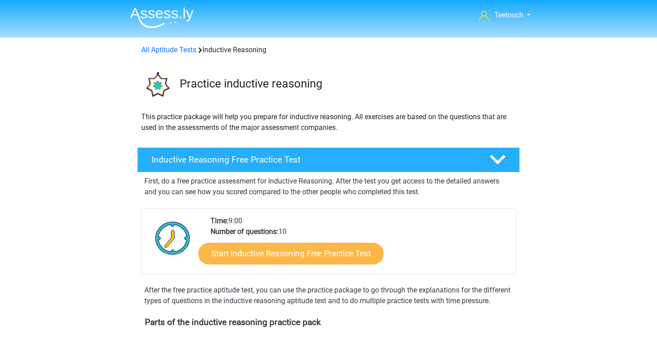
click at [324, 255] on link "Start Inductive Reasoning Free Practice Test" at bounding box center [290, 253] width 185 height 21
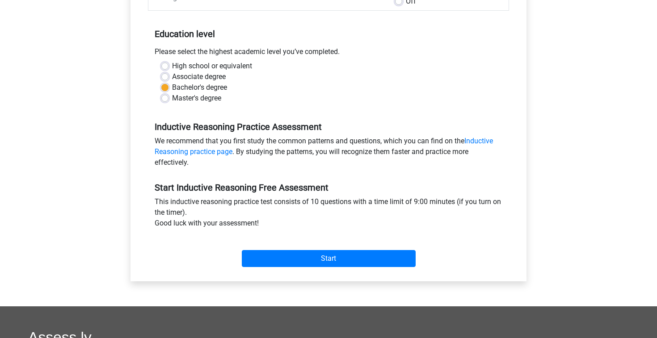
scroll to position [198, 0]
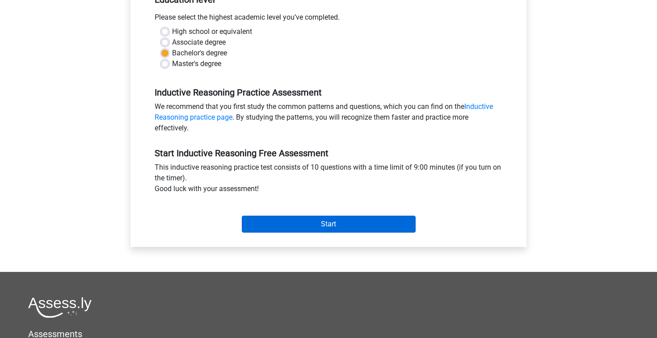
click at [368, 224] on input "Start" at bounding box center [329, 224] width 174 height 17
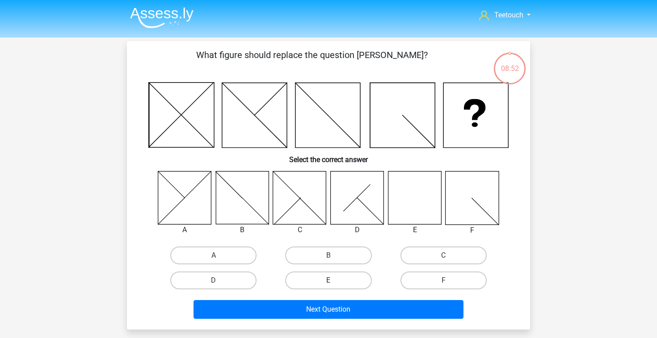
click at [338, 282] on label "E" at bounding box center [328, 281] width 86 height 18
click at [334, 282] on input "E" at bounding box center [331, 284] width 6 height 6
radio input "true"
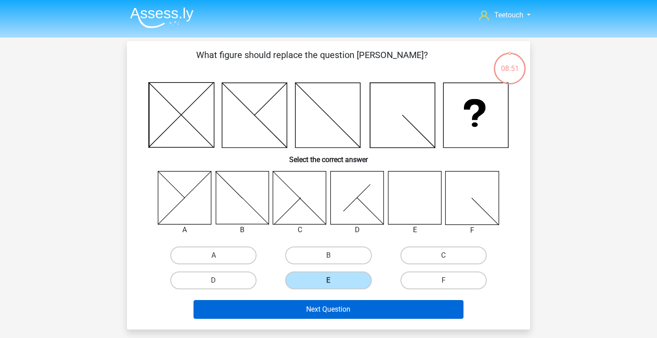
click at [349, 313] on button "Next Question" at bounding box center [328, 309] width 270 height 19
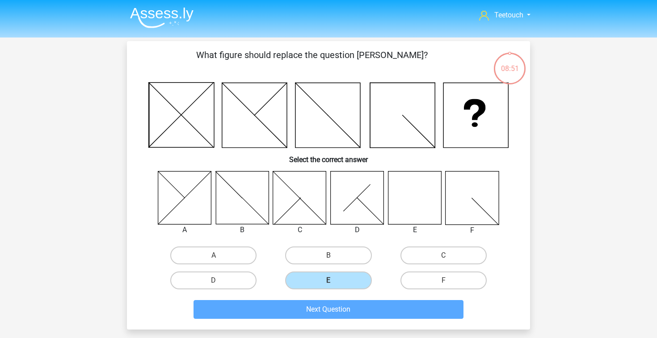
scroll to position [41, 0]
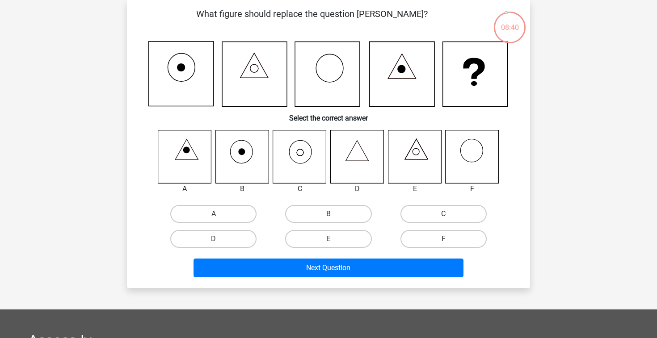
click at [428, 209] on label "C" at bounding box center [443, 214] width 86 height 18
click at [443, 214] on input "C" at bounding box center [446, 217] width 6 height 6
radio input "true"
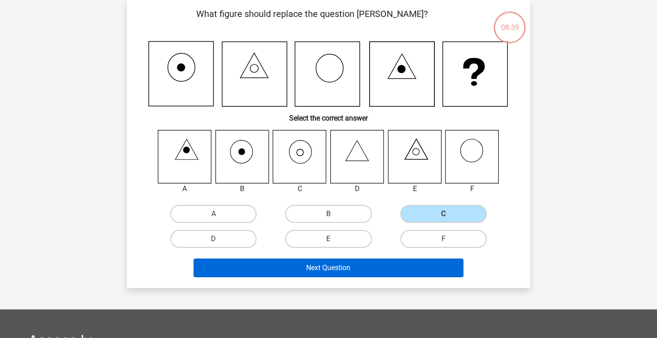
click at [362, 268] on button "Next Question" at bounding box center [328, 268] width 270 height 19
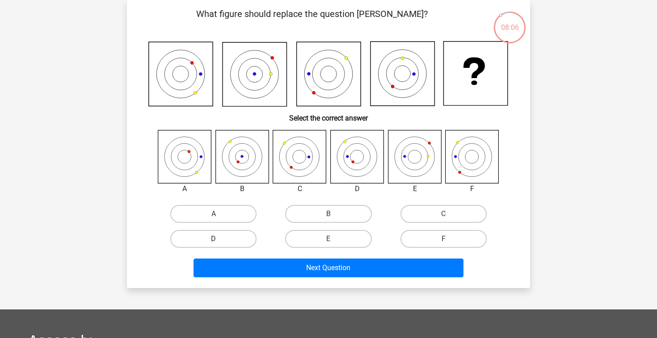
click at [246, 238] on label "D" at bounding box center [213, 239] width 86 height 18
click at [219, 239] on input "D" at bounding box center [217, 242] width 6 height 6
radio input "true"
click at [292, 254] on div "Next Question" at bounding box center [328, 266] width 374 height 29
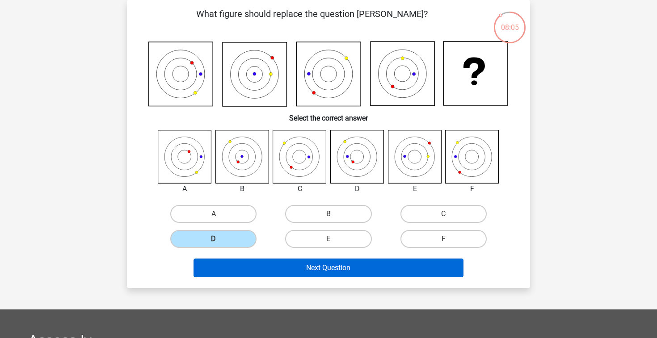
click at [298, 269] on button "Next Question" at bounding box center [328, 268] width 270 height 19
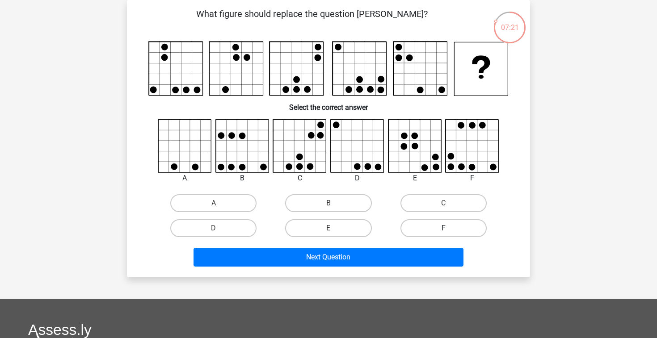
click at [415, 228] on label "F" at bounding box center [443, 228] width 86 height 18
click at [443, 228] on input "F" at bounding box center [446, 231] width 6 height 6
radio input "true"
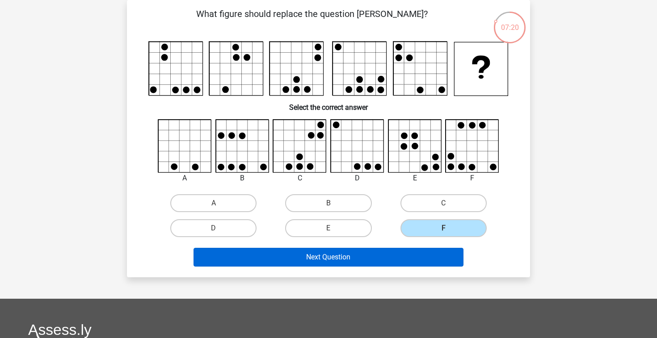
click at [385, 258] on button "Next Question" at bounding box center [328, 257] width 270 height 19
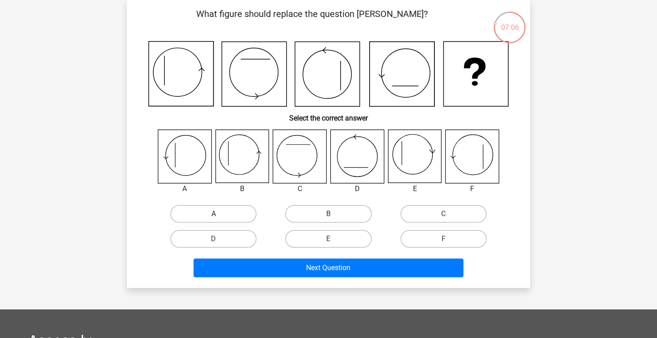
click at [210, 220] on label "A" at bounding box center [213, 214] width 86 height 18
click at [214, 220] on input "A" at bounding box center [217, 217] width 6 height 6
radio input "true"
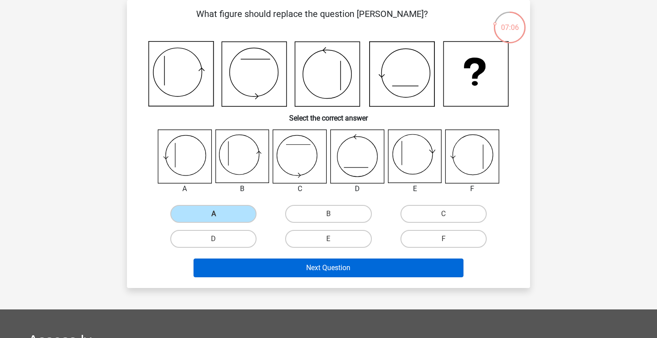
click at [290, 271] on button "Next Question" at bounding box center [328, 268] width 270 height 19
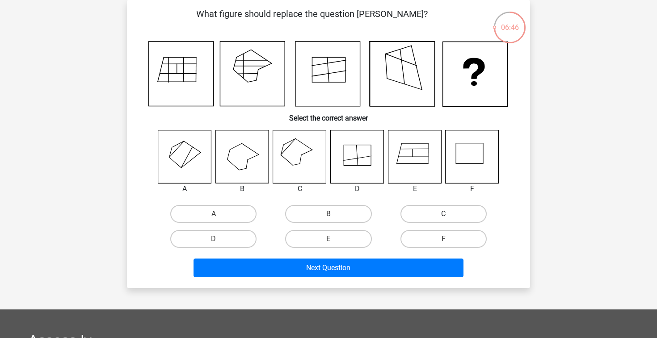
click at [408, 216] on label "C" at bounding box center [443, 214] width 86 height 18
click at [443, 216] on input "C" at bounding box center [446, 217] width 6 height 6
radio input "true"
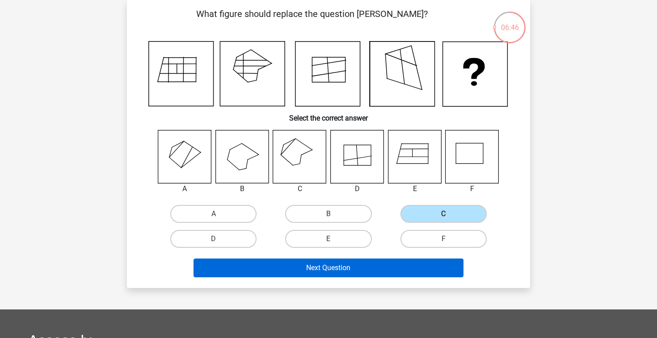
click at [355, 269] on button "Next Question" at bounding box center [328, 268] width 270 height 19
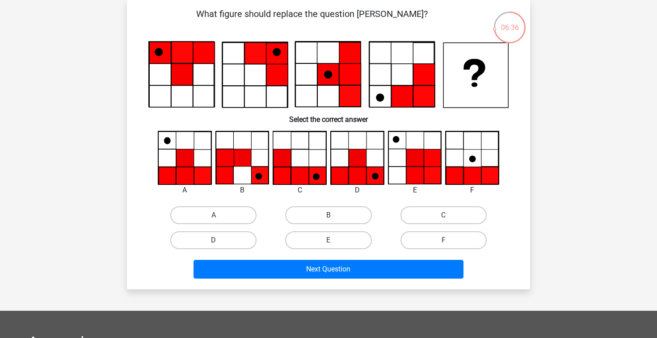
click at [224, 236] on label "D" at bounding box center [213, 240] width 86 height 18
click at [219, 240] on input "D" at bounding box center [217, 243] width 6 height 6
radio input "true"
click at [269, 279] on div "Next Question" at bounding box center [328, 271] width 345 height 22
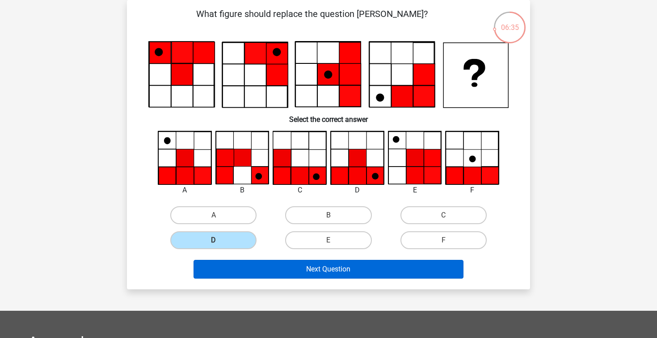
click at [294, 269] on button "Next Question" at bounding box center [328, 269] width 270 height 19
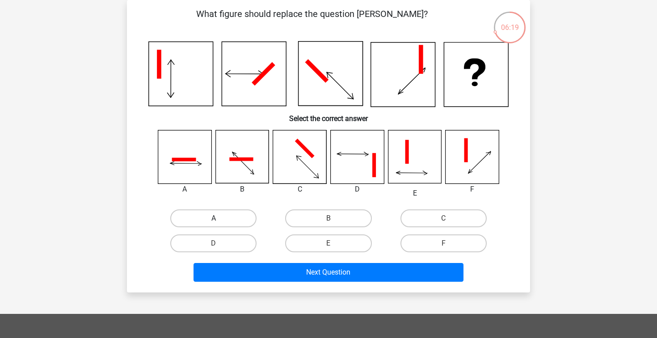
click at [220, 214] on label "A" at bounding box center [213, 219] width 86 height 18
click at [219, 218] on input "A" at bounding box center [217, 221] width 6 height 6
radio input "true"
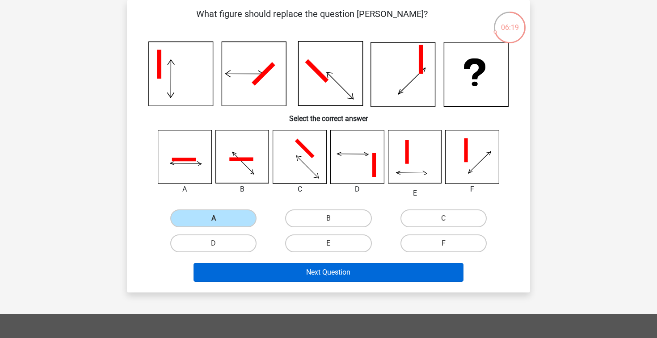
click at [297, 271] on button "Next Question" at bounding box center [328, 272] width 270 height 19
